Goal: Information Seeking & Learning: Learn about a topic

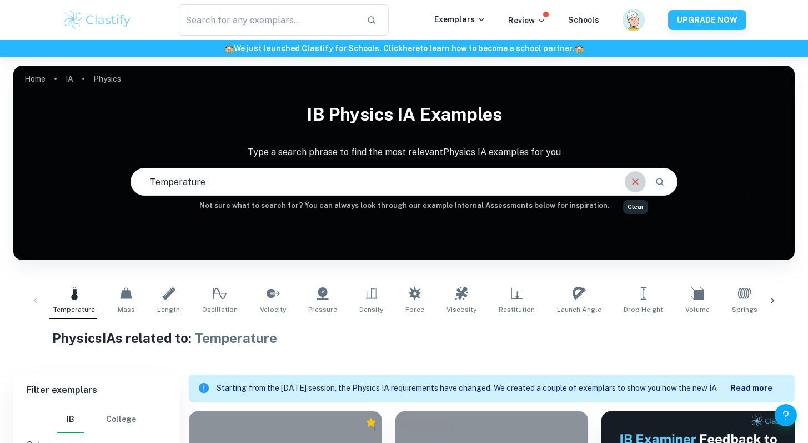
click at [643, 183] on button "Clear" at bounding box center [635, 181] width 21 height 21
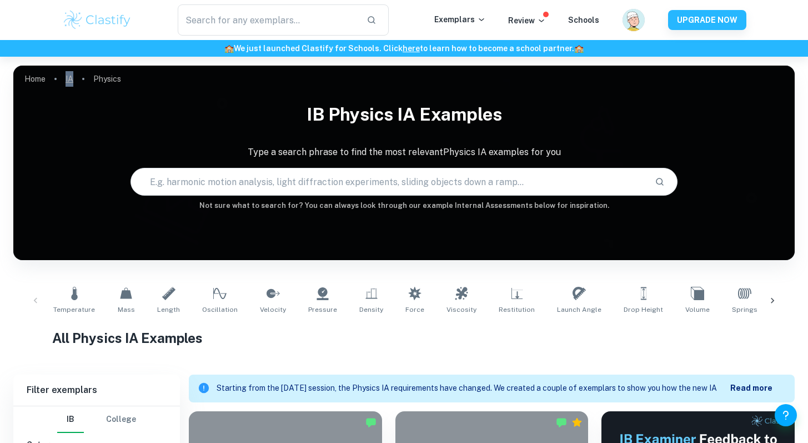
click at [69, 79] on link "IA" at bounding box center [70, 79] width 8 height 16
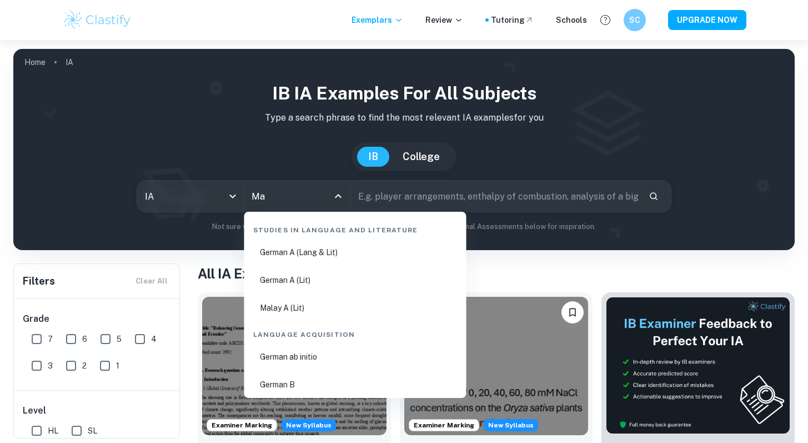
type input "Mat"
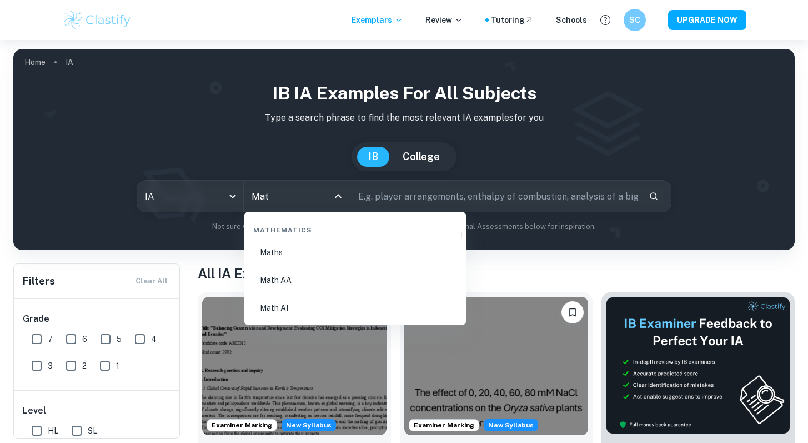
click at [273, 282] on li "Math AA" at bounding box center [355, 280] width 213 height 26
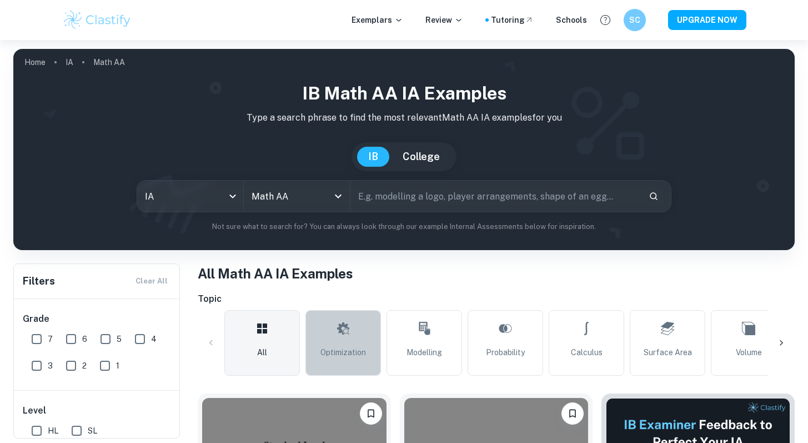
click at [360, 347] on span "Optimization" at bounding box center [343, 352] width 46 height 12
type input "Optimization"
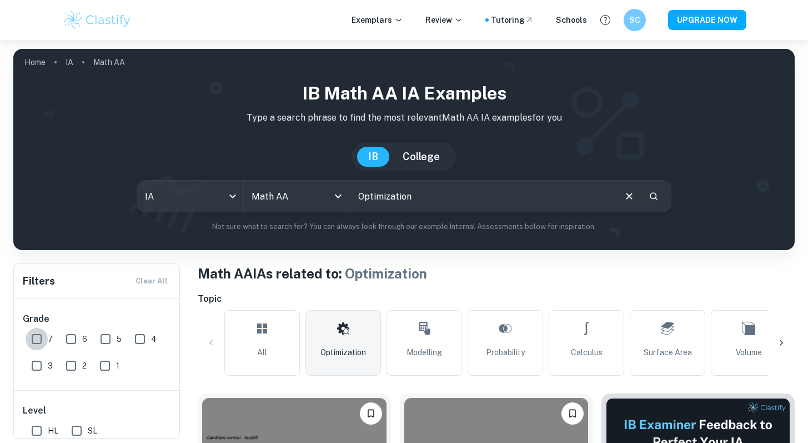
click at [37, 337] on input "7" at bounding box center [37, 339] width 22 height 22
checkbox input "true"
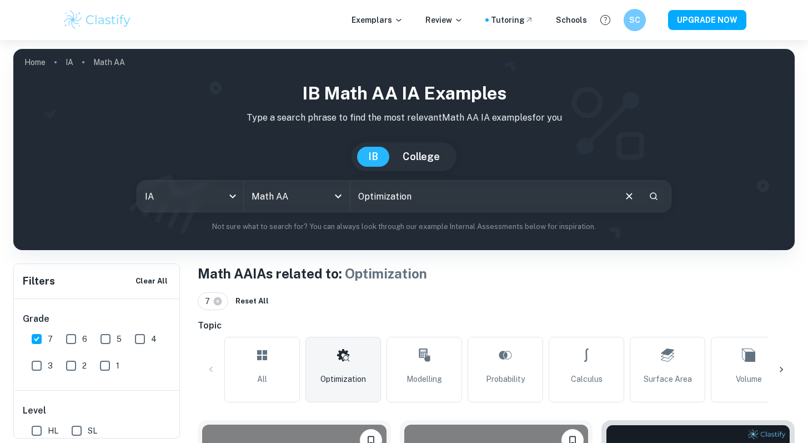
click at [36, 433] on input "HL" at bounding box center [37, 430] width 22 height 22
checkbox input "true"
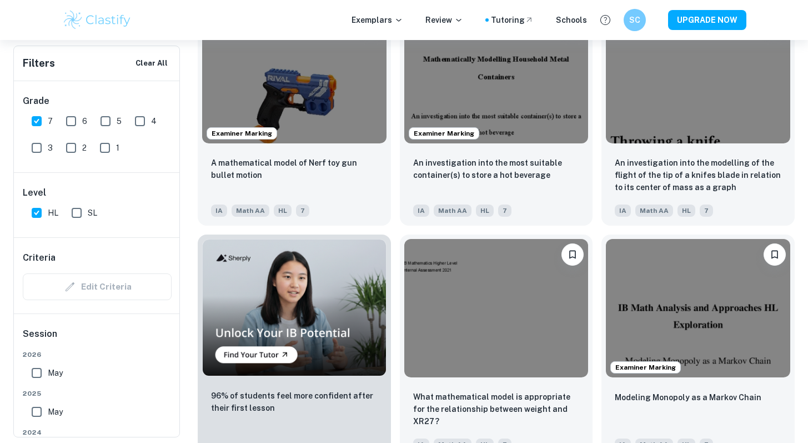
scroll to position [658, 0]
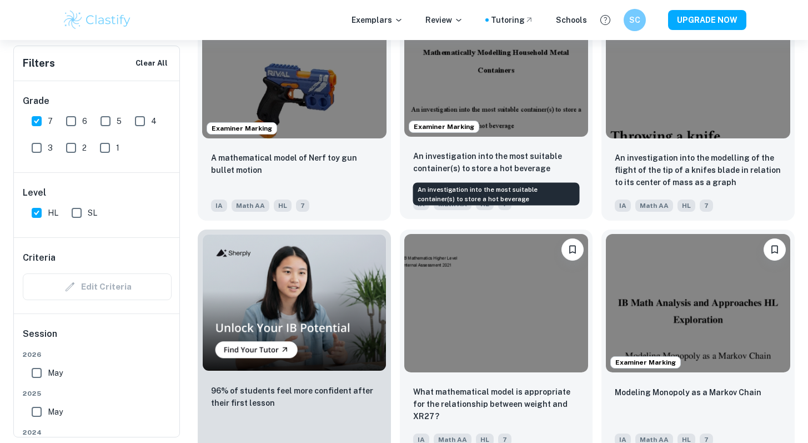
click at [571, 152] on p "An investigation into the most suitable container(s) to store a hot beverage" at bounding box center [496, 162] width 167 height 24
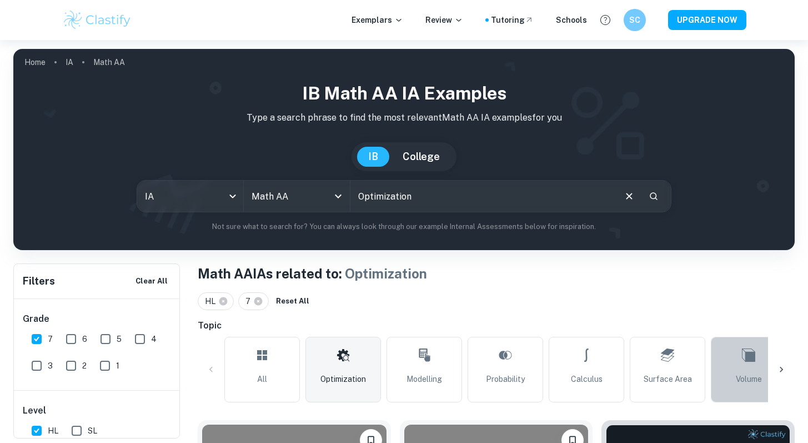
click at [747, 368] on link "Volume" at bounding box center [749, 370] width 76 height 66
type input "Volume"
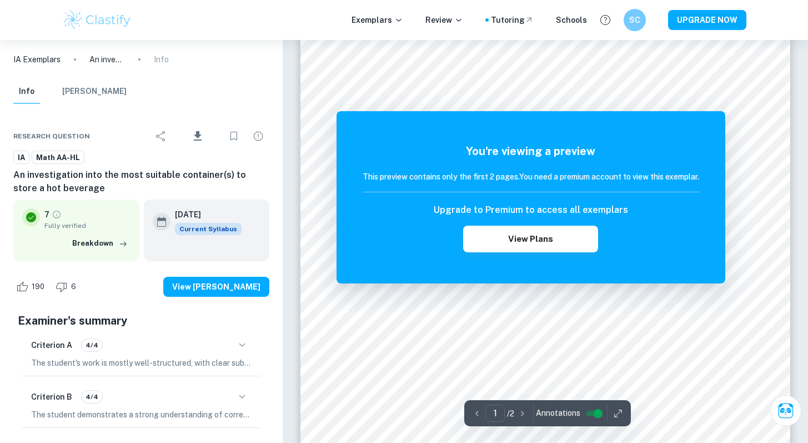
scroll to position [19, 0]
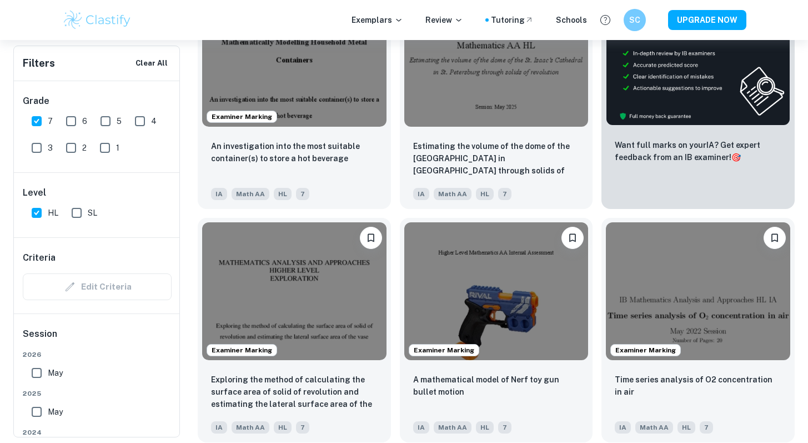
scroll to position [424, 0]
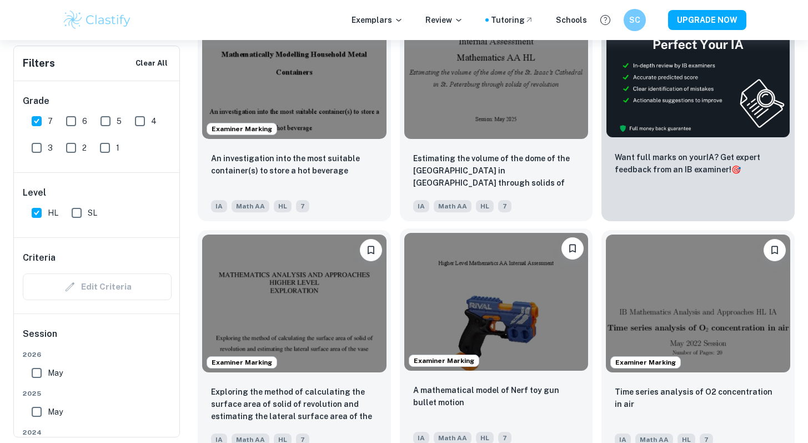
click at [473, 273] on img at bounding box center [496, 302] width 184 height 138
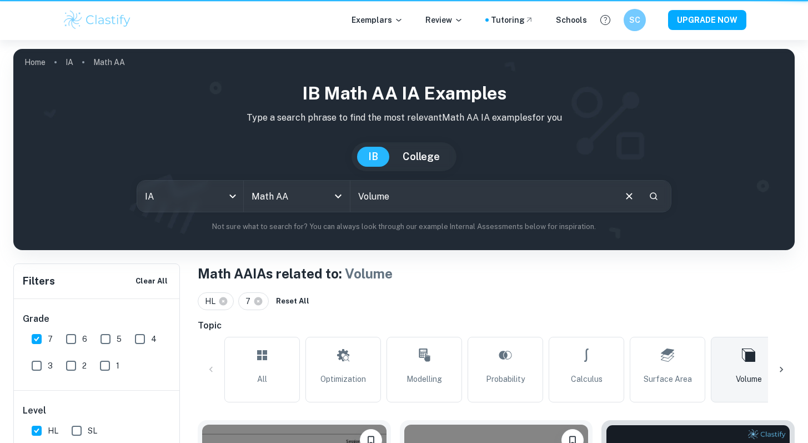
scroll to position [424, 0]
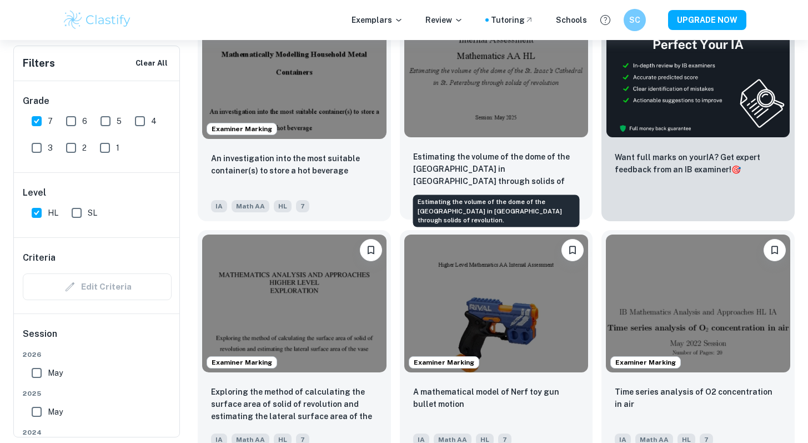
click at [544, 169] on p "Estimating the volume of the dome of the St. Isaac’s Cathedral in St. Petersbur…" at bounding box center [496, 169] width 167 height 38
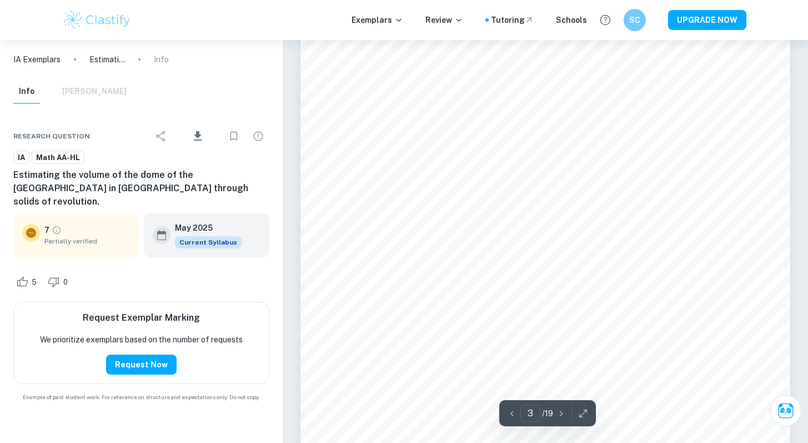
scroll to position [1603, 0]
type input "4"
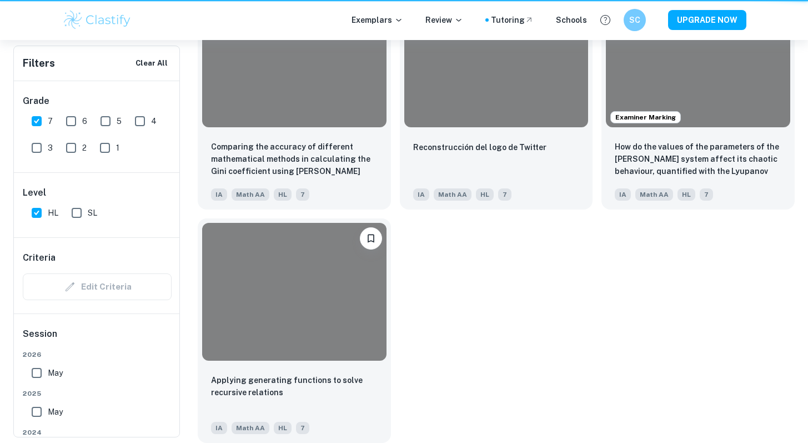
scroll to position [424, 0]
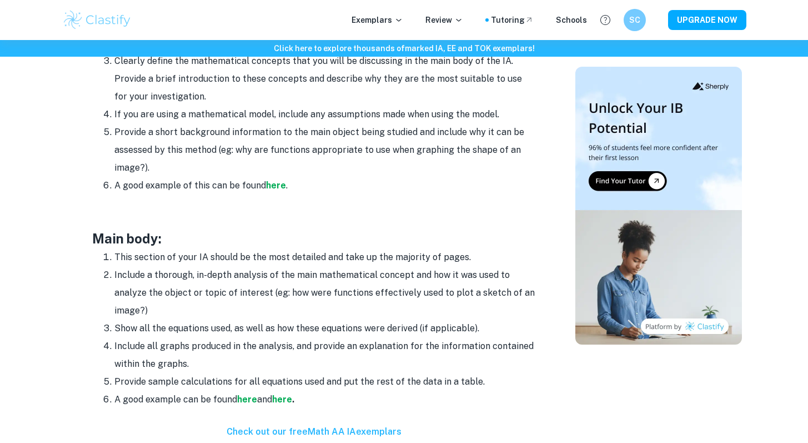
scroll to position [821, 0]
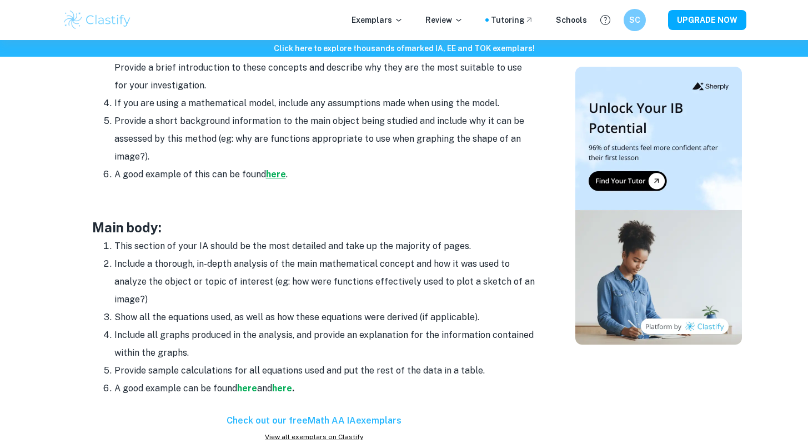
click at [272, 170] on strong "here" at bounding box center [276, 174] width 20 height 11
click at [253, 390] on strong "here" at bounding box center [247, 388] width 20 height 11
click at [342, 192] on p at bounding box center [314, 191] width 444 height 17
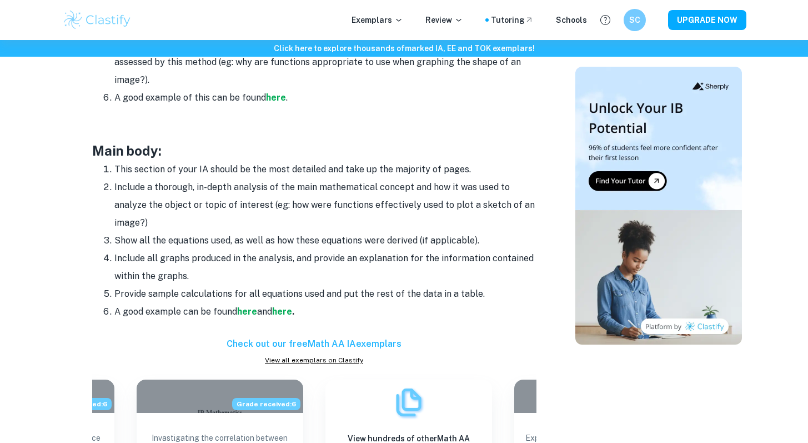
scroll to position [910, 0]
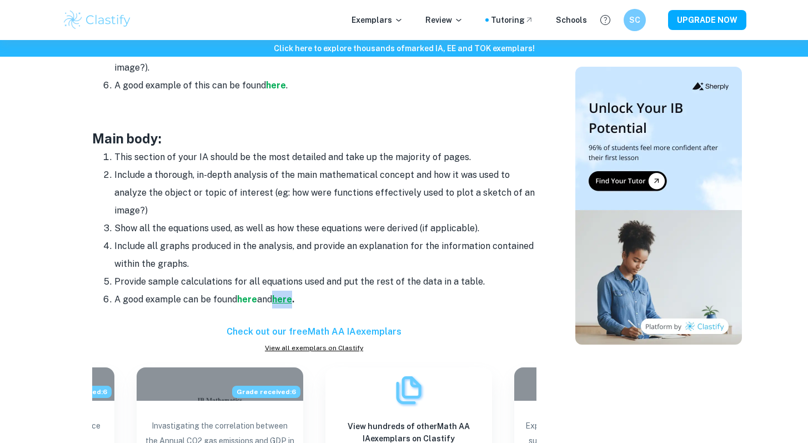
click at [282, 300] on strong "here" at bounding box center [282, 299] width 20 height 11
click at [453, 280] on li "Provide sample calculations for all equations used and put the rest of the data…" at bounding box center [325, 282] width 422 height 18
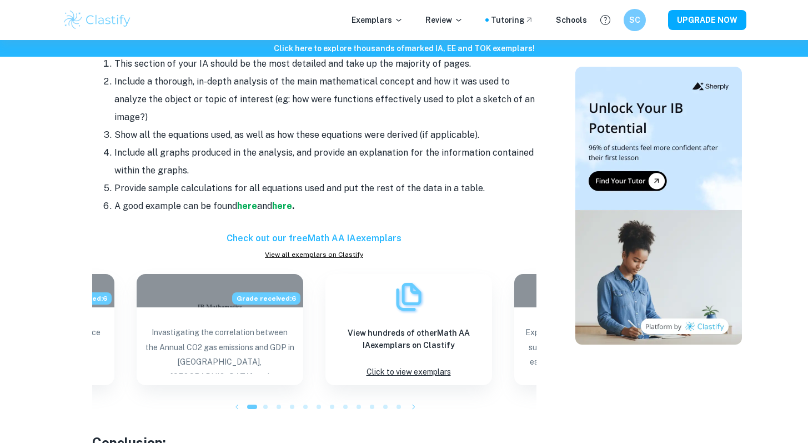
scroll to position [999, 0]
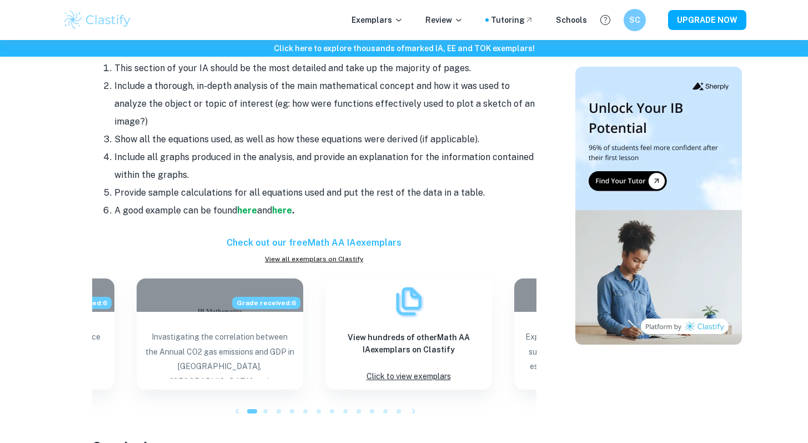
click at [367, 241] on h6 "Check out our free Math AA IA exemplars" at bounding box center [314, 242] width 444 height 13
click at [328, 243] on h6 "Check out our free Math AA IA exemplars" at bounding box center [314, 242] width 444 height 13
click at [308, 257] on link "View all exemplars on Clastify" at bounding box center [314, 259] width 444 height 10
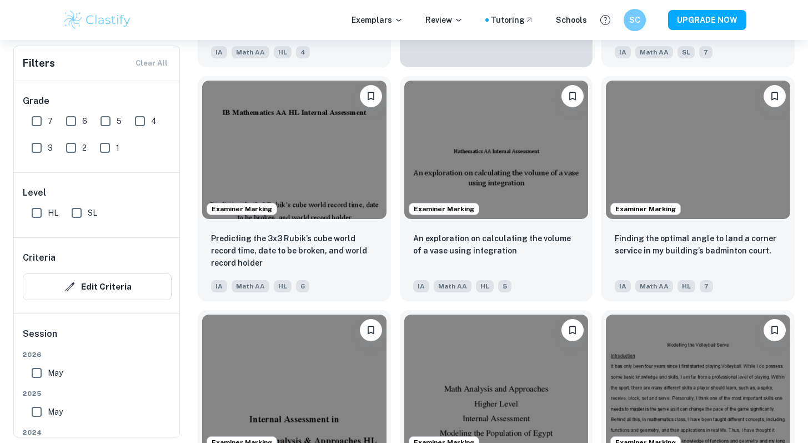
scroll to position [2192, 0]
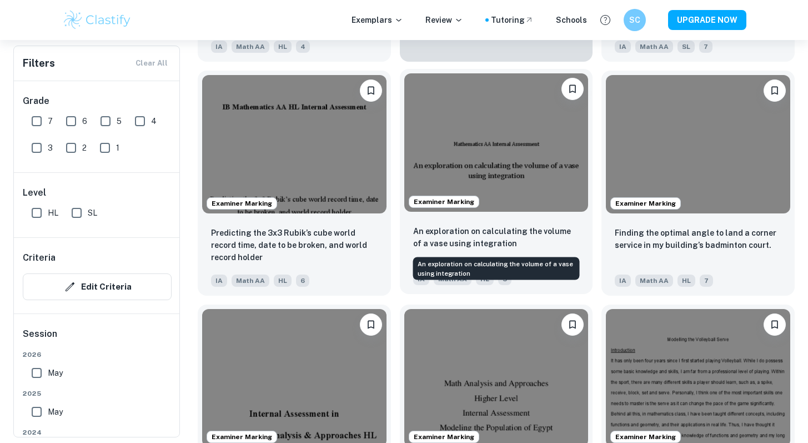
click at [491, 229] on p "An exploration on calculating the volume of a vase using integration" at bounding box center [496, 237] width 167 height 24
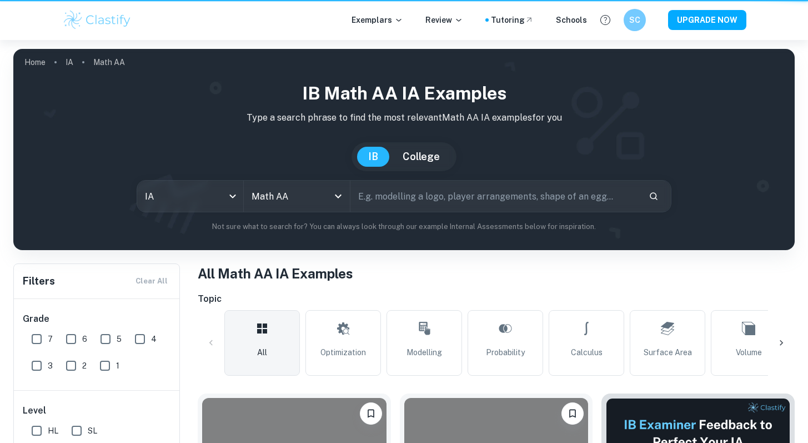
scroll to position [2192, 0]
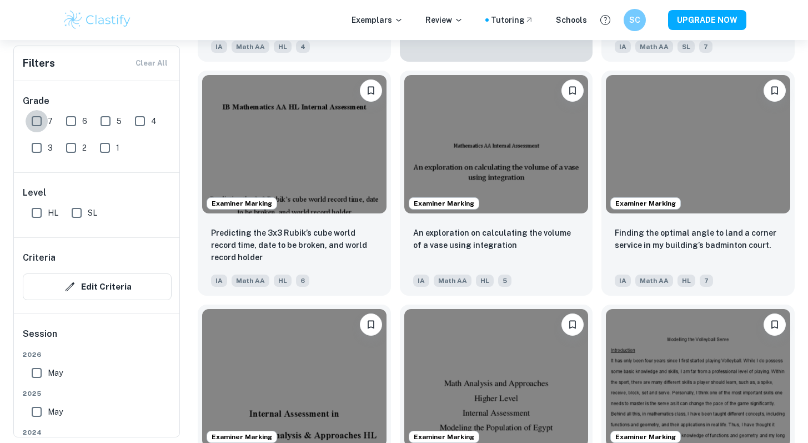
click at [39, 122] on input "7" at bounding box center [37, 121] width 22 height 22
checkbox input "true"
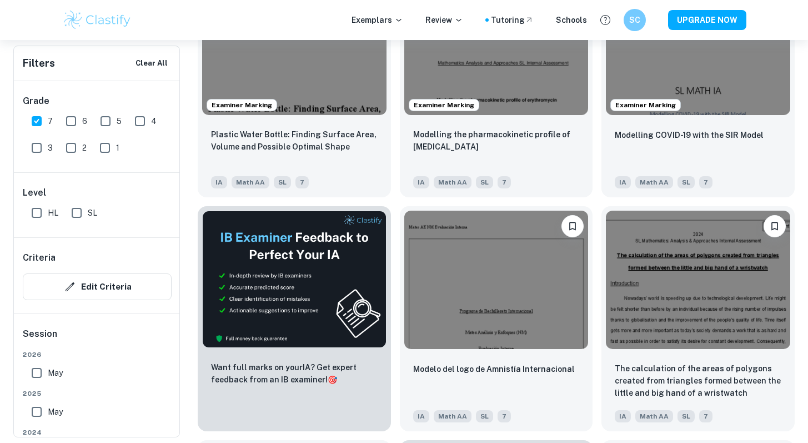
scroll to position [1570, 0]
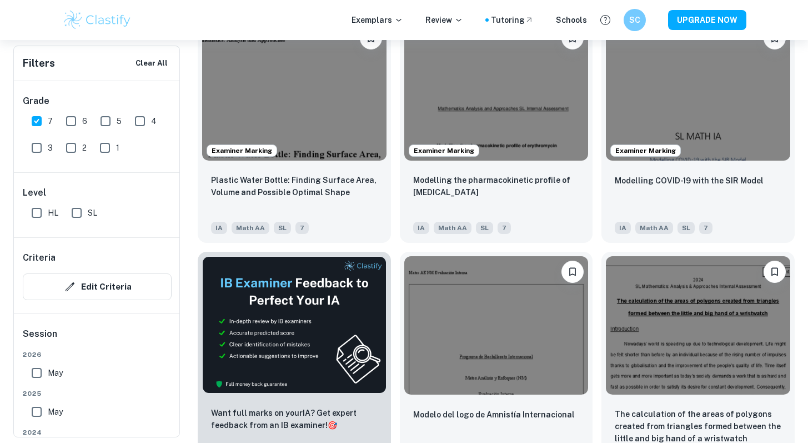
click at [74, 124] on input "6" at bounding box center [71, 121] width 22 height 22
checkbox input "true"
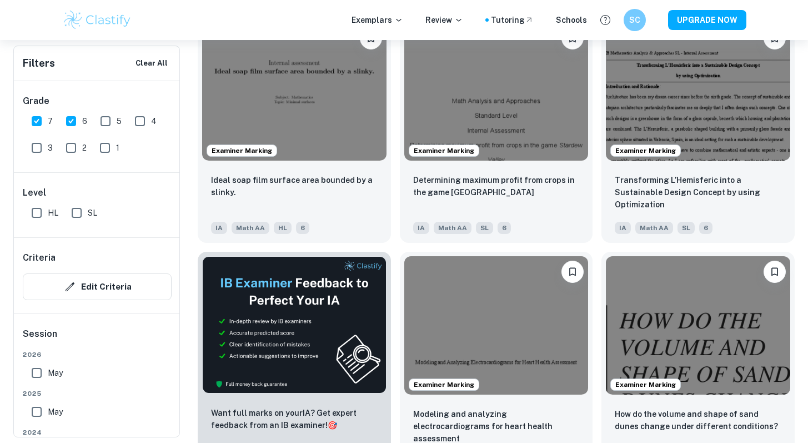
click at [41, 214] on input "HL" at bounding box center [37, 213] width 22 height 22
checkbox input "true"
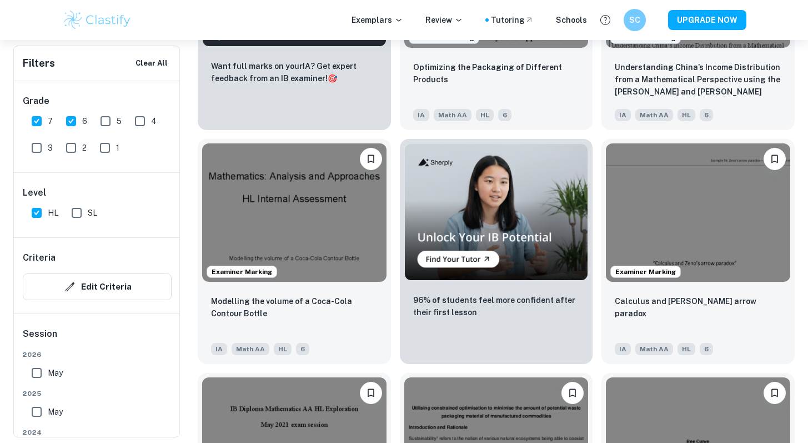
scroll to position [5669, 0]
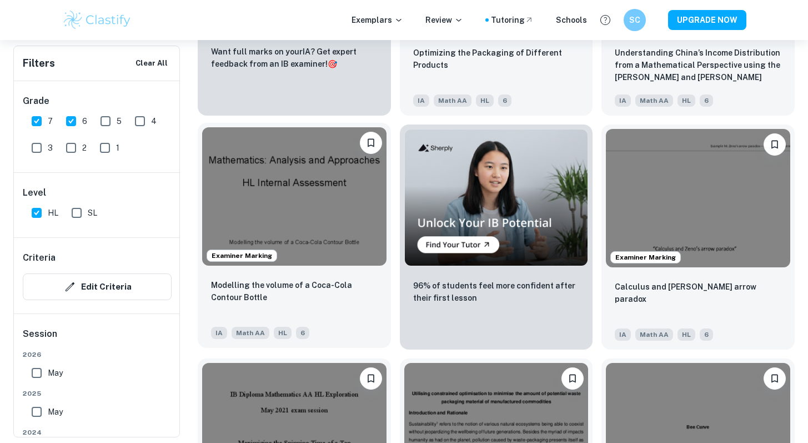
click at [316, 277] on div "Modelling the volume of a Coca-Cola Contour Bottle IA Math AA HL 6" at bounding box center [294, 309] width 193 height 78
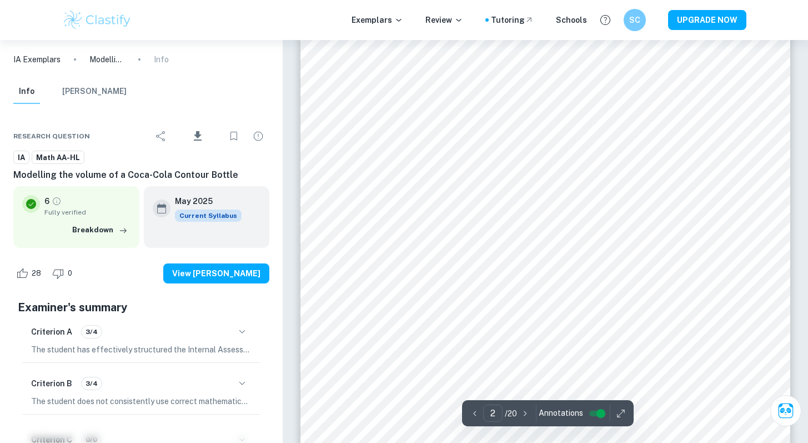
type input "1"
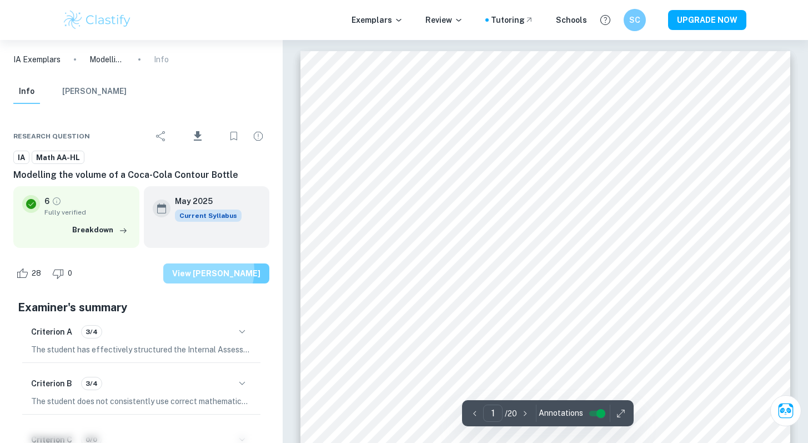
click at [221, 270] on button "View [PERSON_NAME]" at bounding box center [216, 273] width 106 height 20
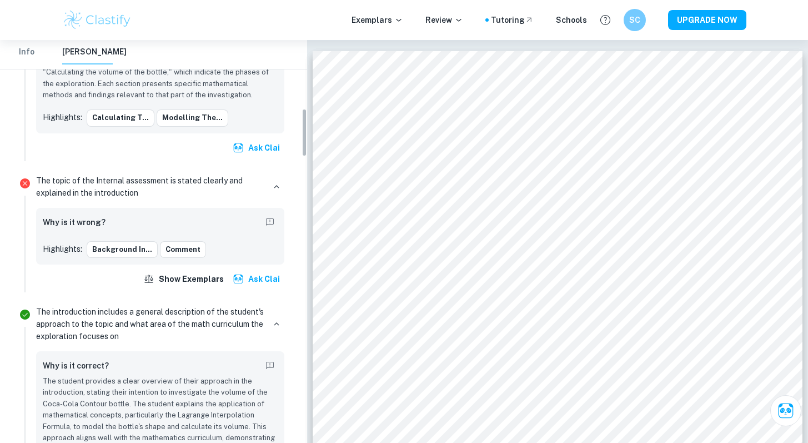
scroll to position [573, 0]
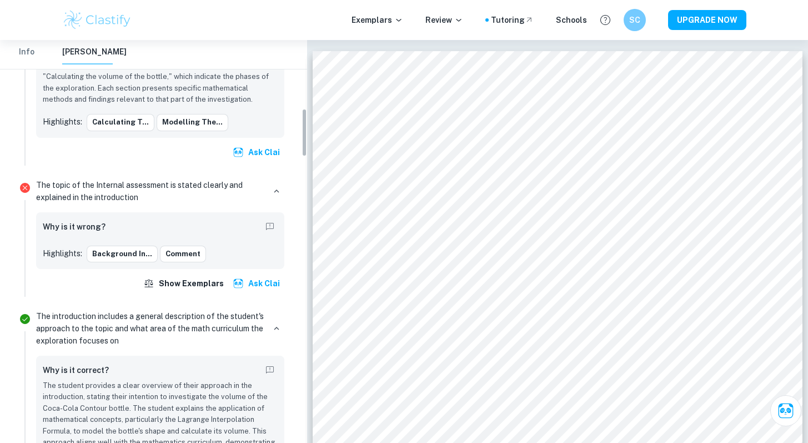
drag, startPoint x: 305, startPoint y: 63, endPoint x: 302, endPoint y: 132, distance: 69.0
click at [302, 132] on div "IA Exemplars Modelling the volume of a Coca-Cola Contour Bottle Mark Scheme Inf…" at bounding box center [153, 241] width 307 height 403
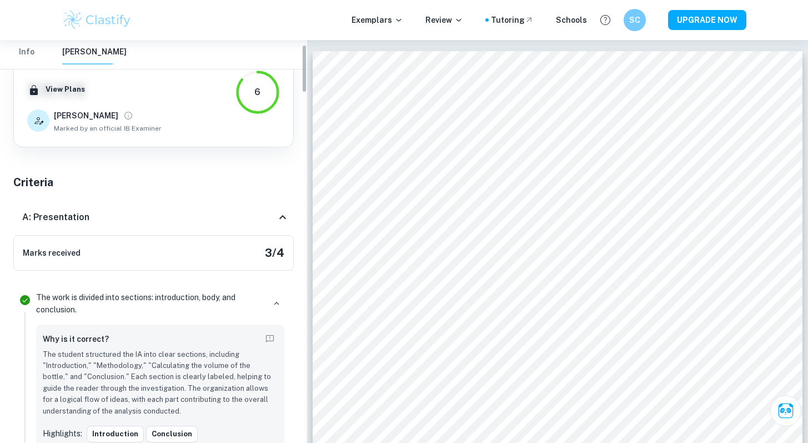
scroll to position [0, 0]
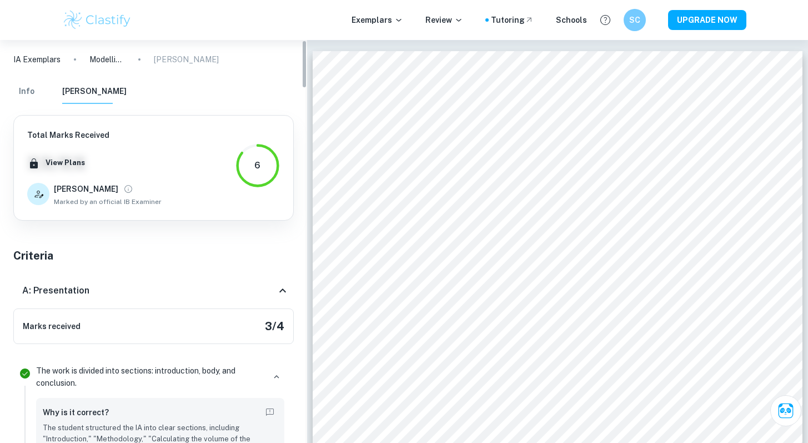
drag, startPoint x: 303, startPoint y: 132, endPoint x: 293, endPoint y: 56, distance: 76.7
click at [293, 56] on div "IA Exemplars Modelling the volume of a Coca-Cola Contour Bottle Mark Scheme Inf…" at bounding box center [153, 241] width 307 height 403
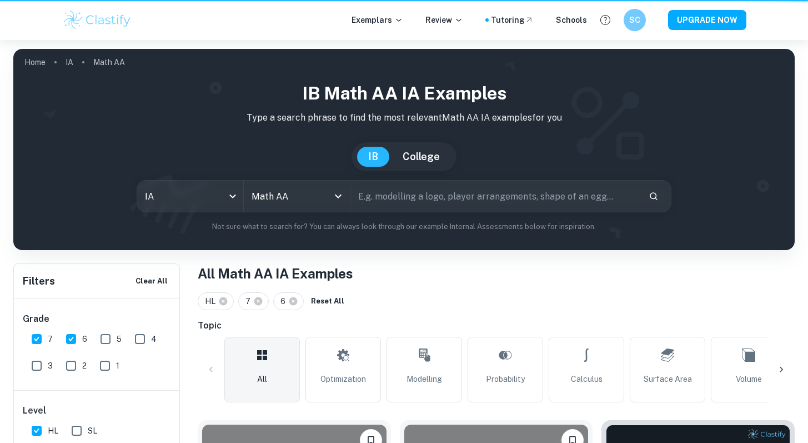
scroll to position [5669, 0]
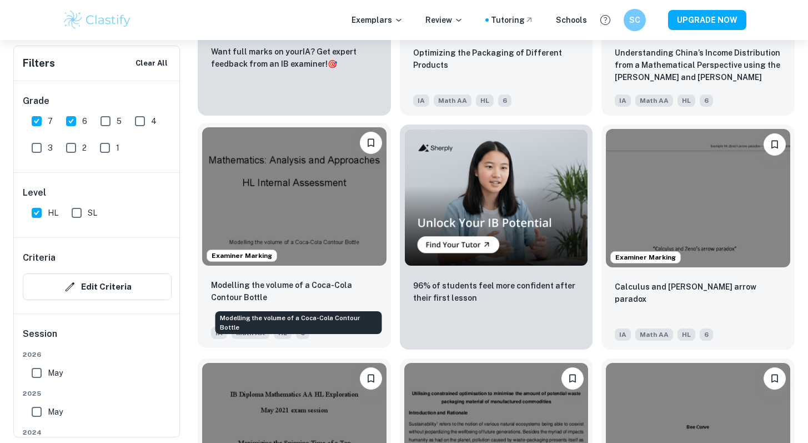
click at [343, 287] on p "Modelling the volume of a Coca-Cola Contour Bottle" at bounding box center [294, 291] width 167 height 24
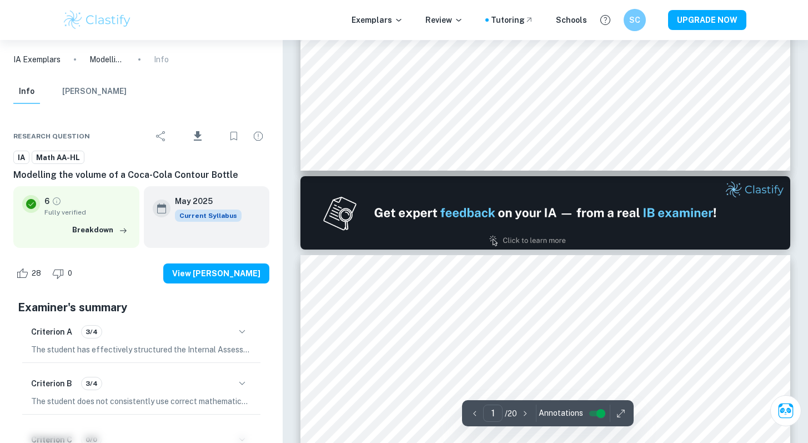
type input "2"
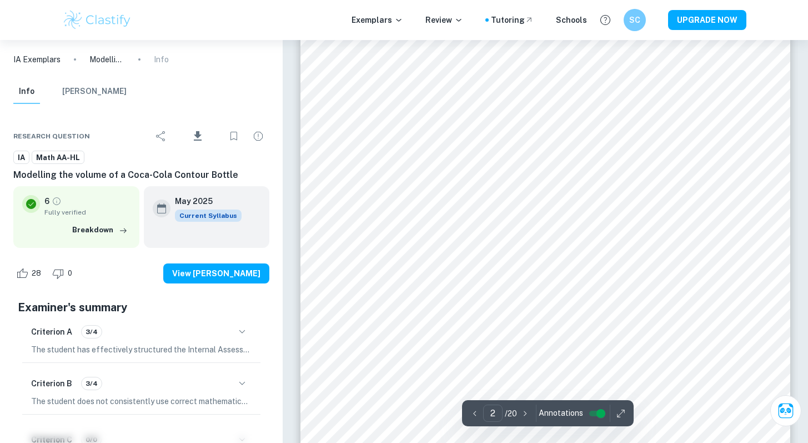
scroll to position [750, 0]
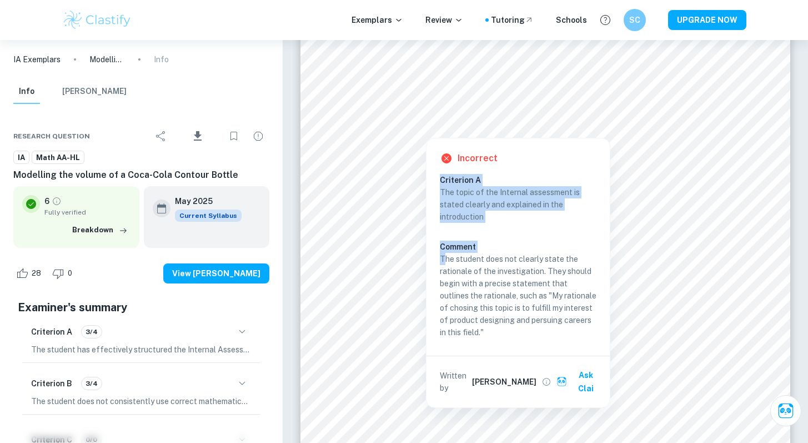
drag, startPoint x: 443, startPoint y: 258, endPoint x: 565, endPoint y: 353, distance: 154.8
click at [565, 353] on div "Incorrect Criterion A The topic of the Internal assessment is stated clearly an…" at bounding box center [518, 272] width 183 height 269
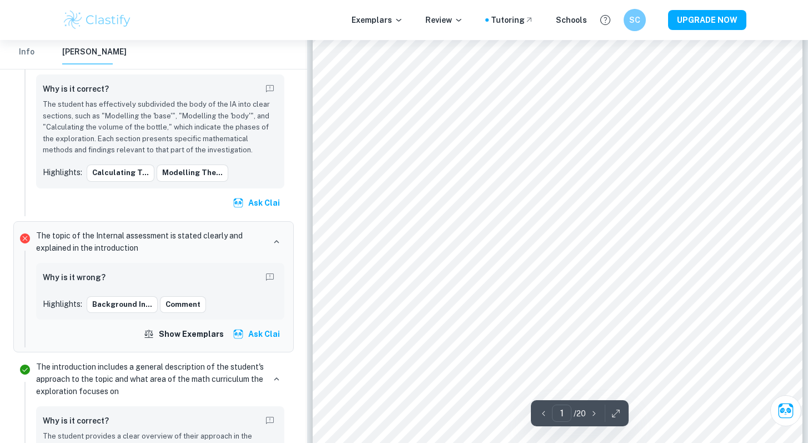
scroll to position [0, 0]
click at [594, 411] on icon "button" at bounding box center [594, 412] width 3 height 5
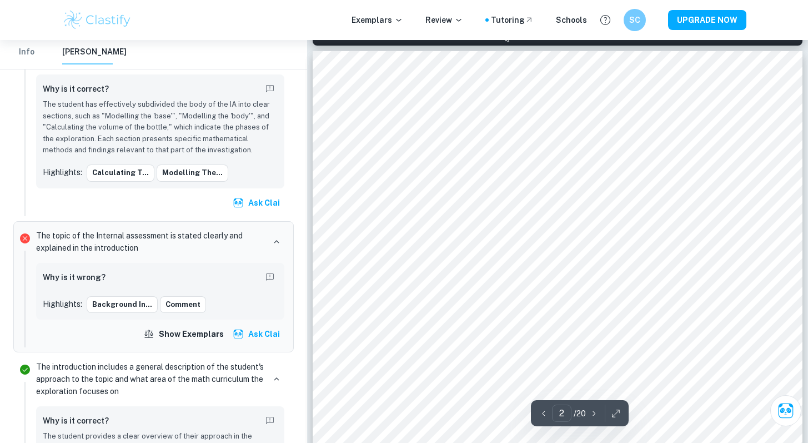
click at [594, 411] on icon "button" at bounding box center [594, 412] width 3 height 5
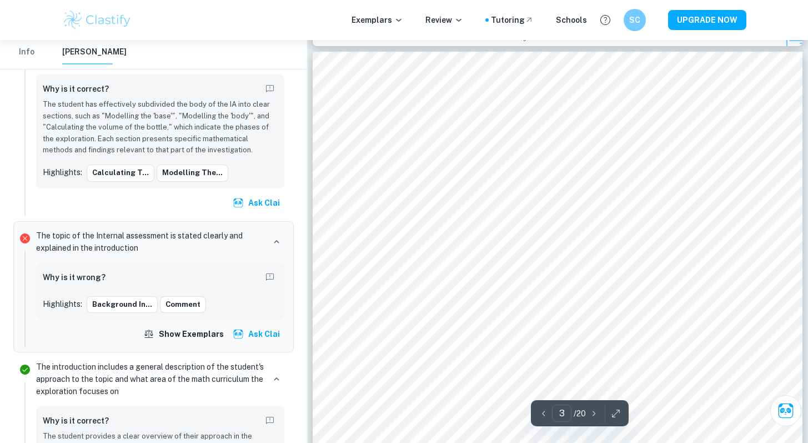
click at [594, 411] on icon "button" at bounding box center [594, 412] width 3 height 5
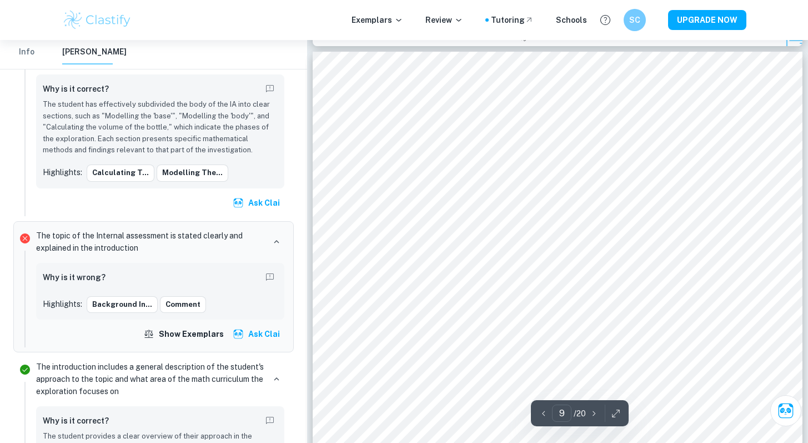
click at [594, 411] on icon "button" at bounding box center [594, 412] width 3 height 5
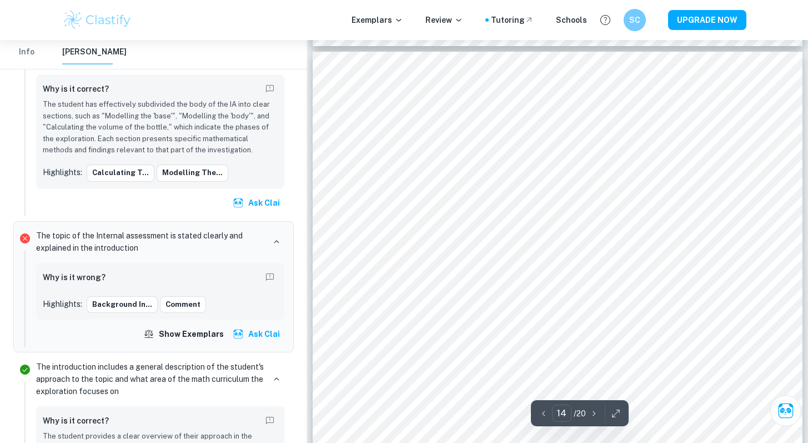
click at [594, 411] on icon "button" at bounding box center [594, 412] width 3 height 5
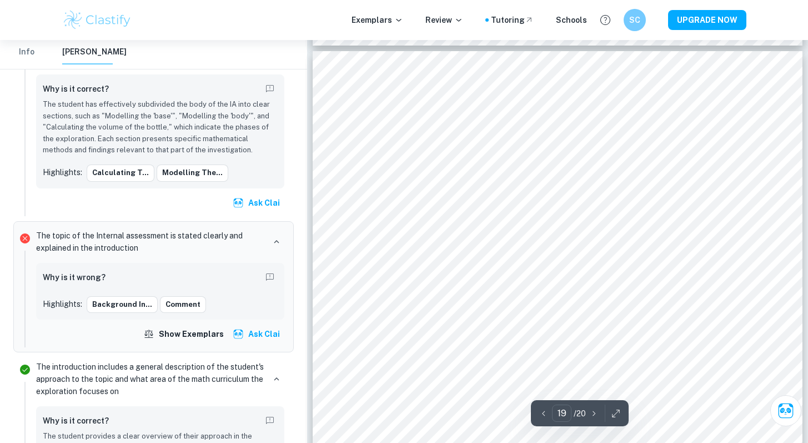
click at [594, 411] on icon "button" at bounding box center [594, 412] width 3 height 5
click at [544, 411] on icon "button" at bounding box center [543, 413] width 11 height 11
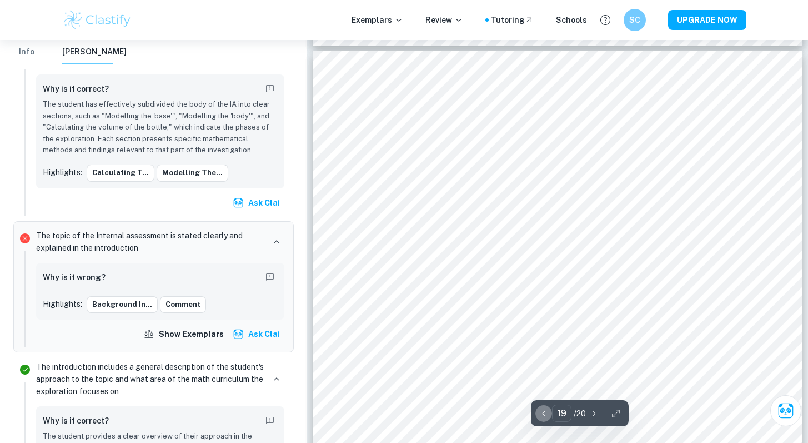
click at [544, 411] on icon "button" at bounding box center [543, 413] width 11 height 11
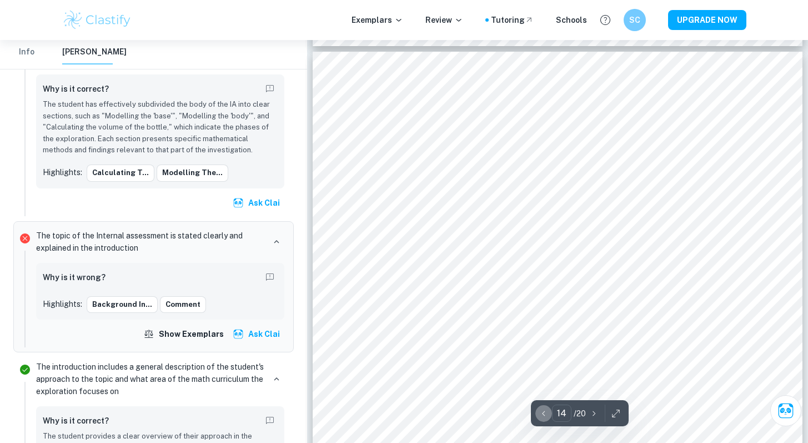
click at [544, 411] on icon "button" at bounding box center [543, 413] width 11 height 11
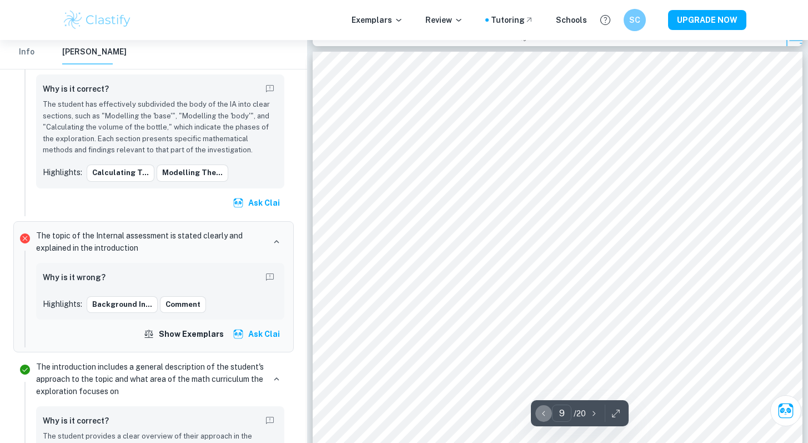
click at [544, 411] on icon "button" at bounding box center [543, 413] width 11 height 11
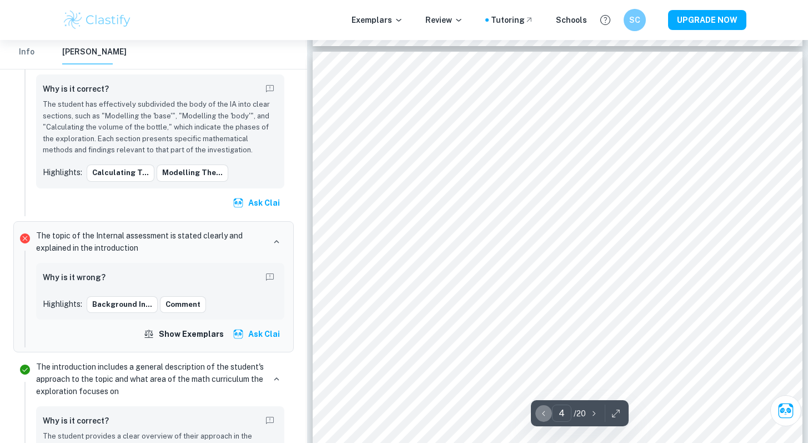
click at [544, 411] on icon "button" at bounding box center [543, 413] width 11 height 11
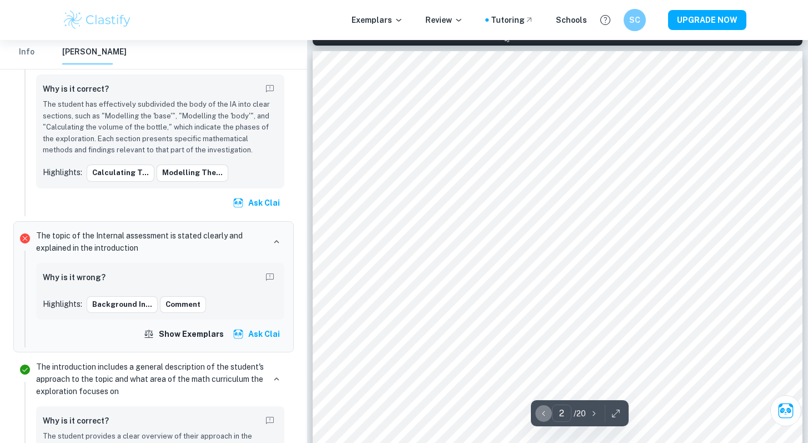
click at [544, 411] on icon "button" at bounding box center [543, 413] width 11 height 11
type input "1"
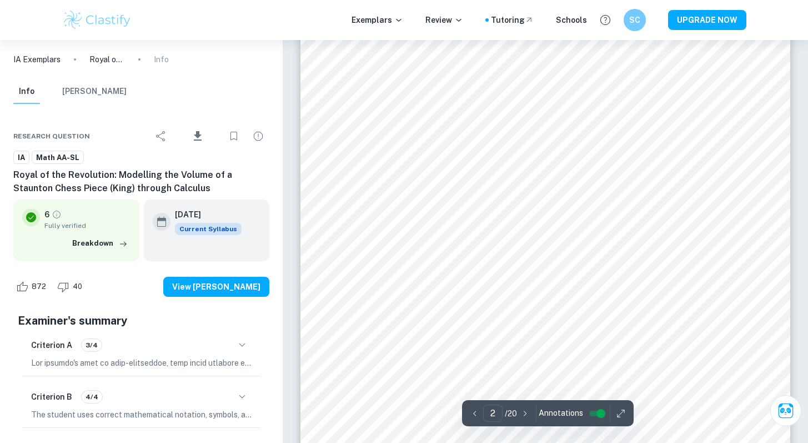
scroll to position [879, 0]
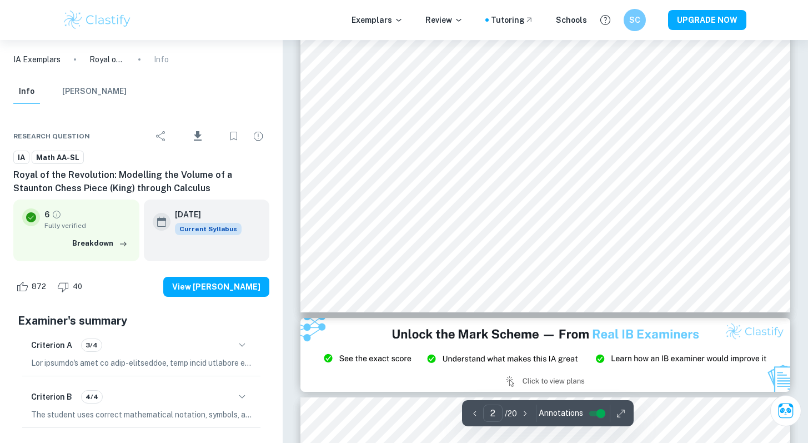
type input "1"
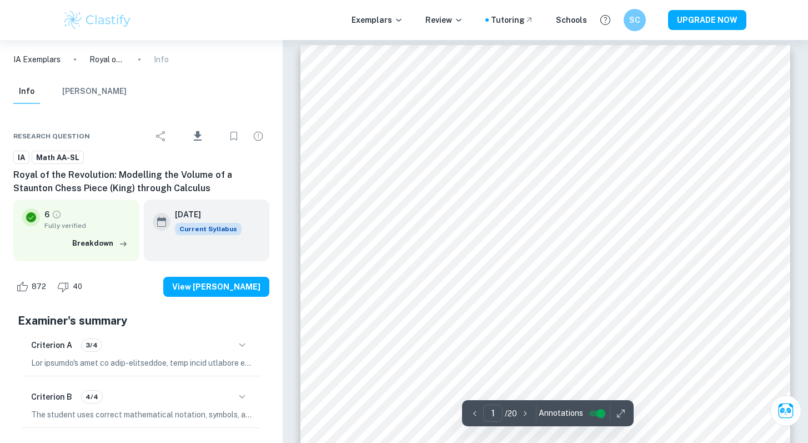
scroll to position [0, 0]
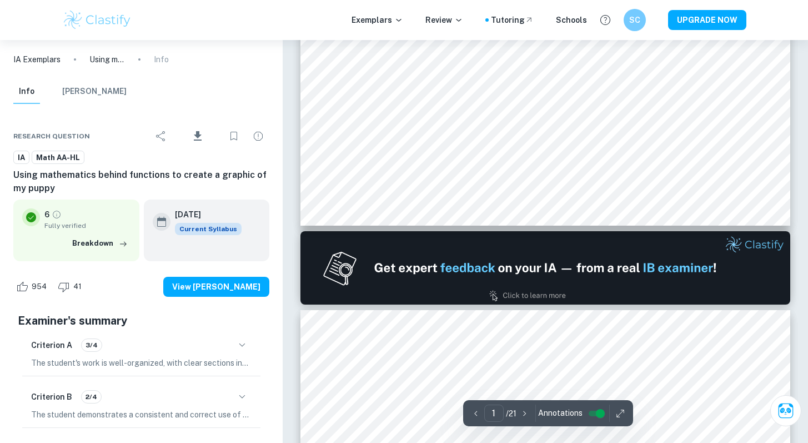
type input "2"
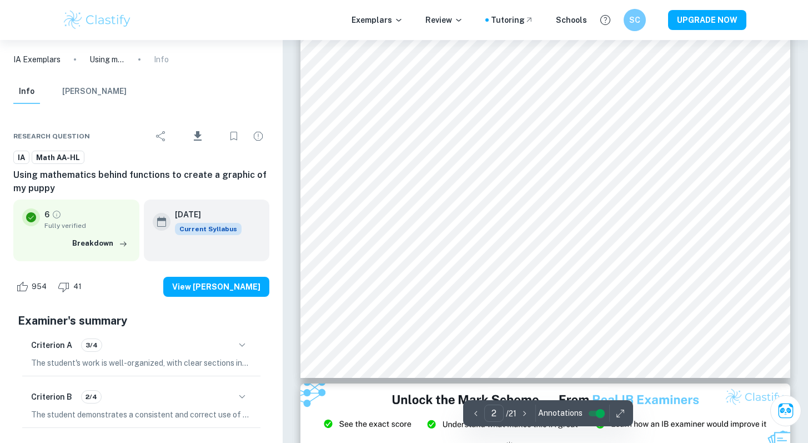
scroll to position [1152, 0]
